Goal: Information Seeking & Learning: Learn about a topic

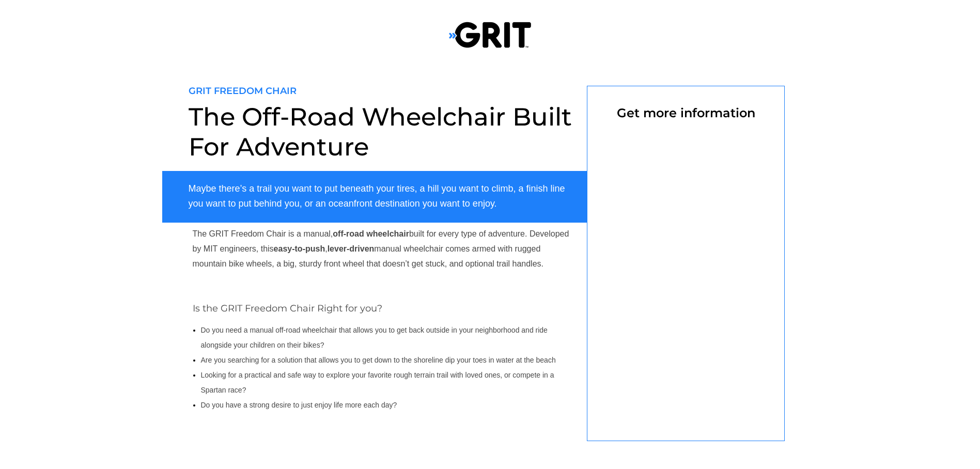
scroll to position [103, 0]
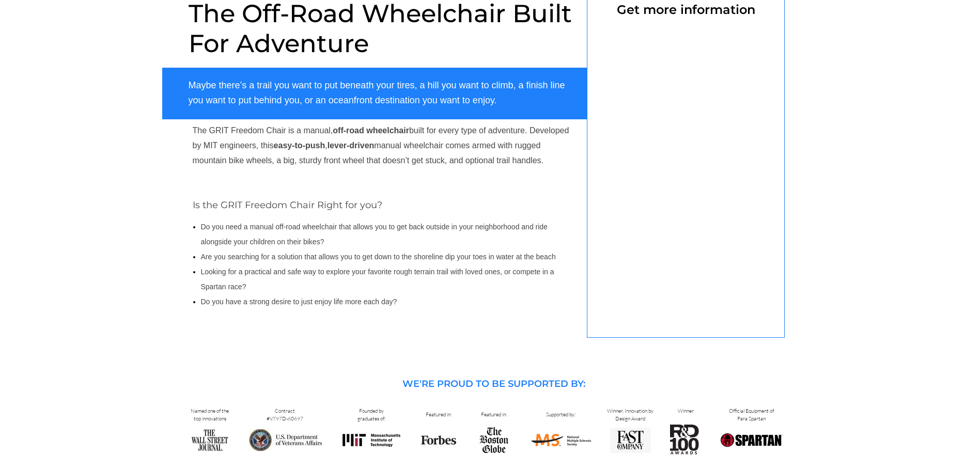
select select "US"
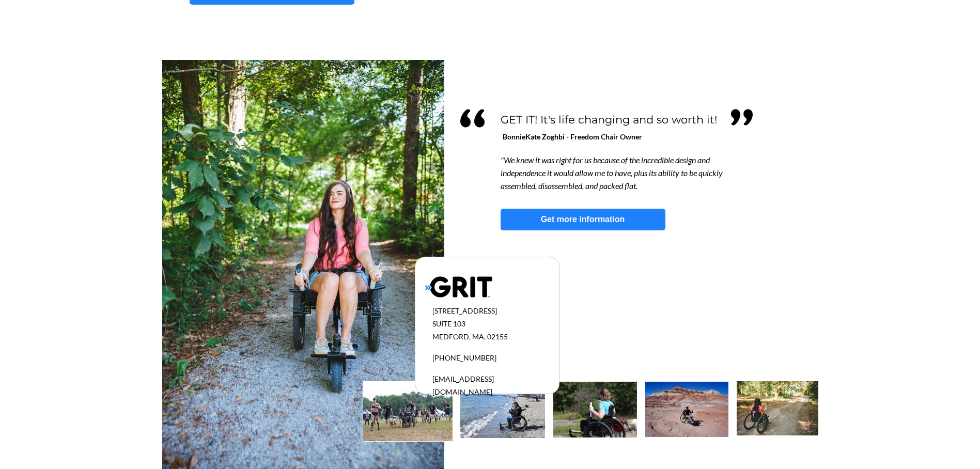
scroll to position [874, 0]
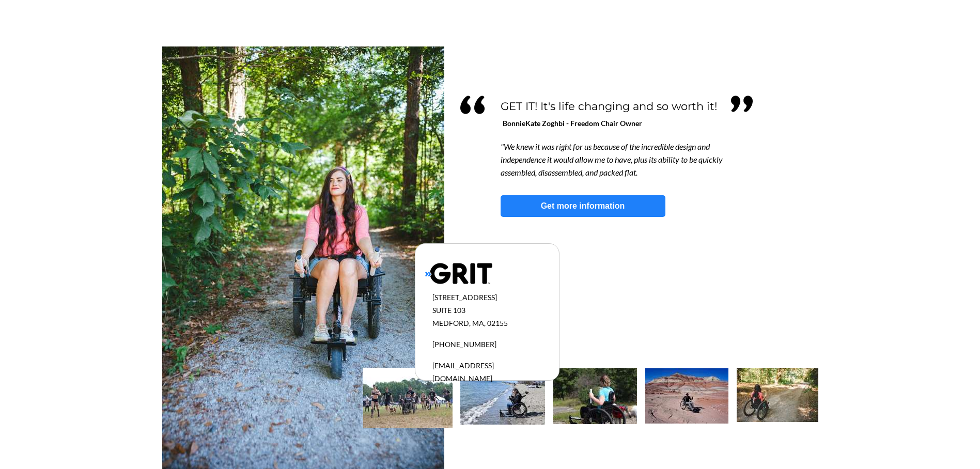
click at [426, 413] on img at bounding box center [407, 397] width 89 height 59
click at [540, 397] on img at bounding box center [502, 396] width 85 height 56
click at [666, 391] on img at bounding box center [686, 395] width 83 height 55
click at [461, 273] on img at bounding box center [458, 273] width 67 height 22
click at [583, 204] on strong "Get more information" at bounding box center [583, 205] width 84 height 9
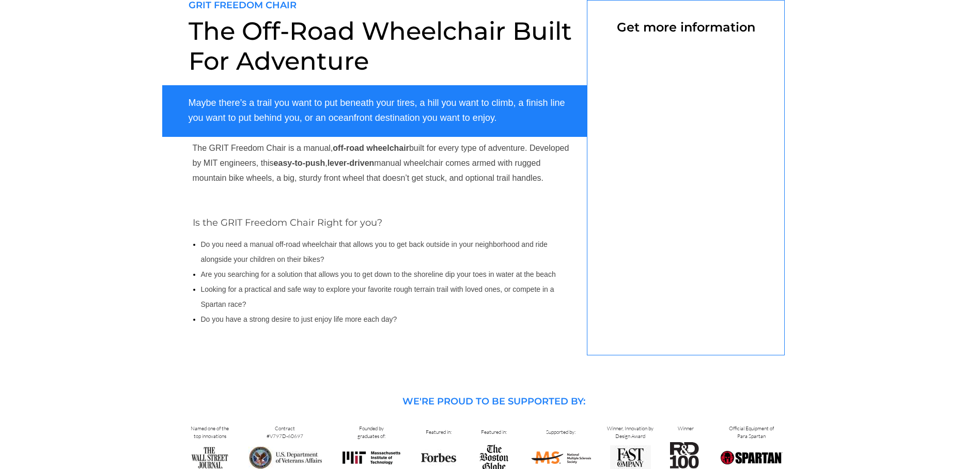
select select "US"
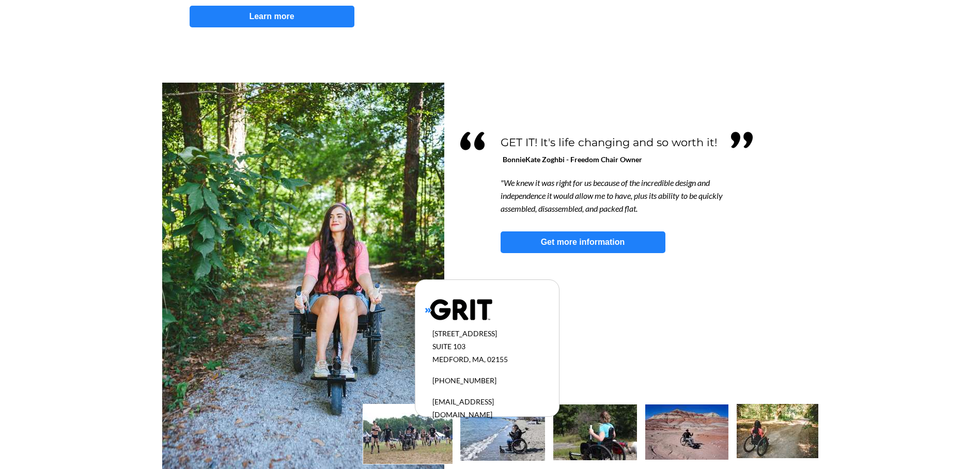
scroll to position [822, 0]
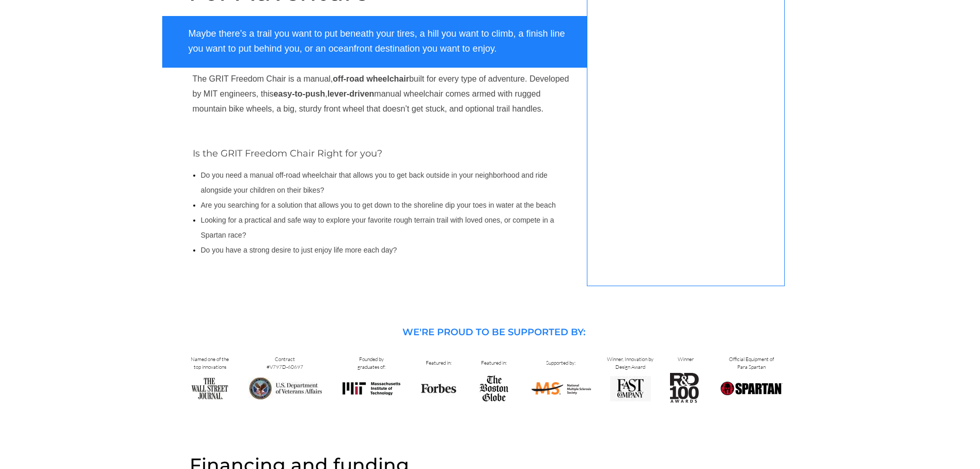
select select "US"
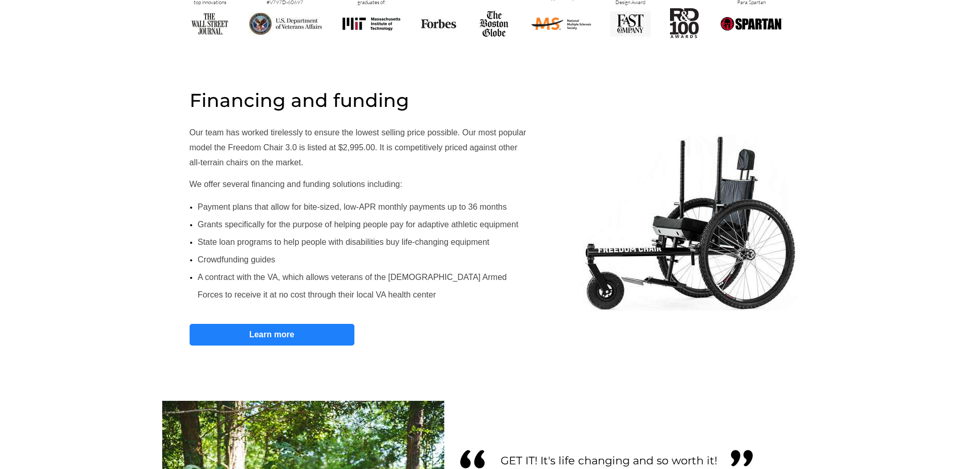
scroll to position [517, 0]
